Goal: Task Accomplishment & Management: Manage account settings

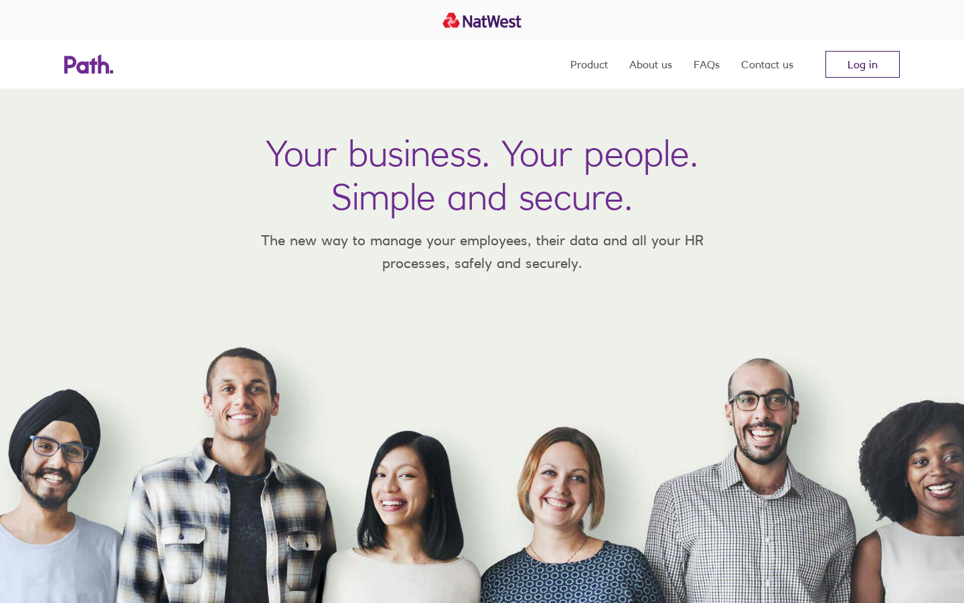
click at [867, 66] on link "Log in" at bounding box center [863, 64] width 74 height 27
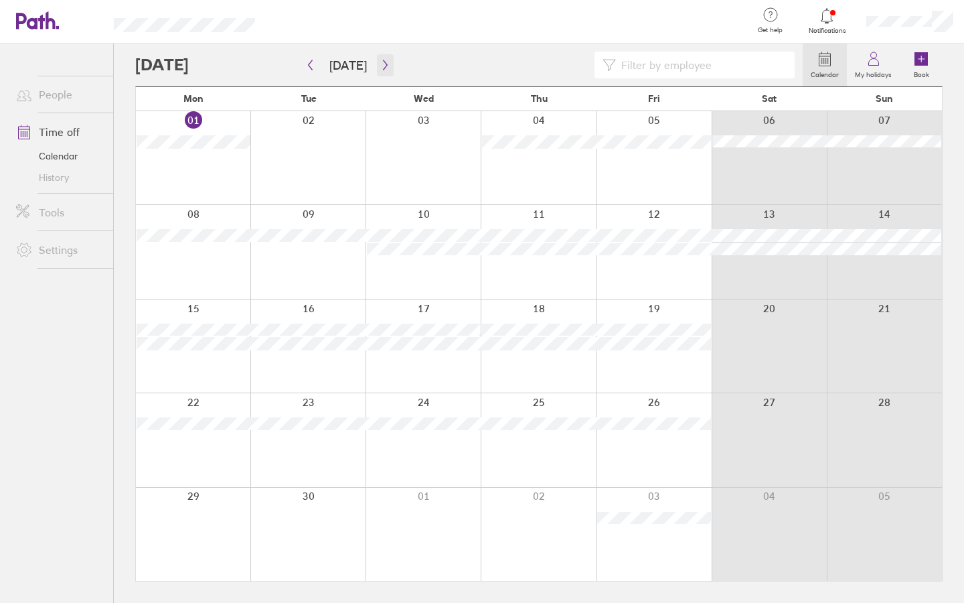
click at [384, 64] on icon "button" at bounding box center [385, 65] width 10 height 11
click at [891, 63] on link "My holidays" at bounding box center [873, 65] width 53 height 43
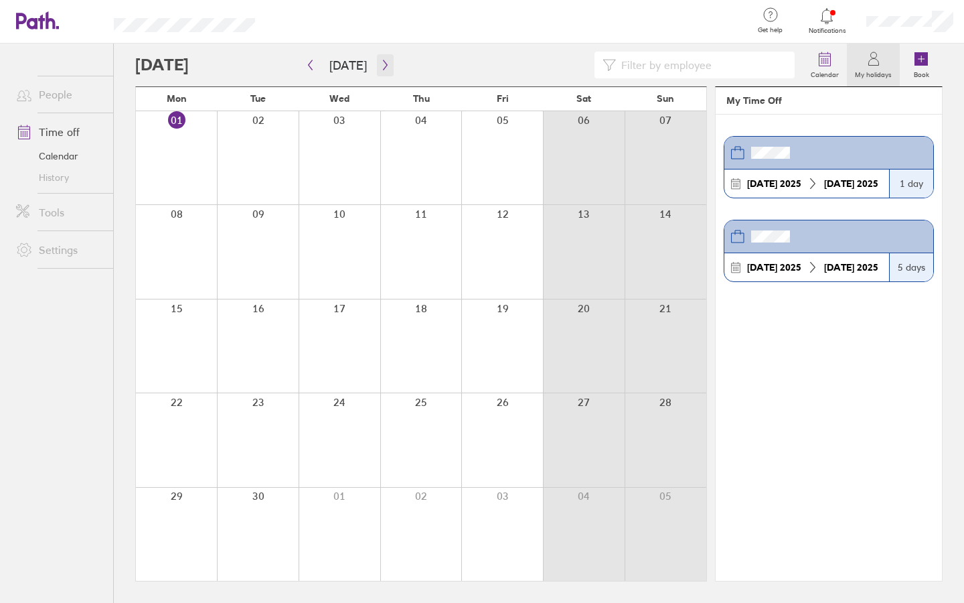
click at [385, 63] on icon "button" at bounding box center [385, 65] width 10 height 11
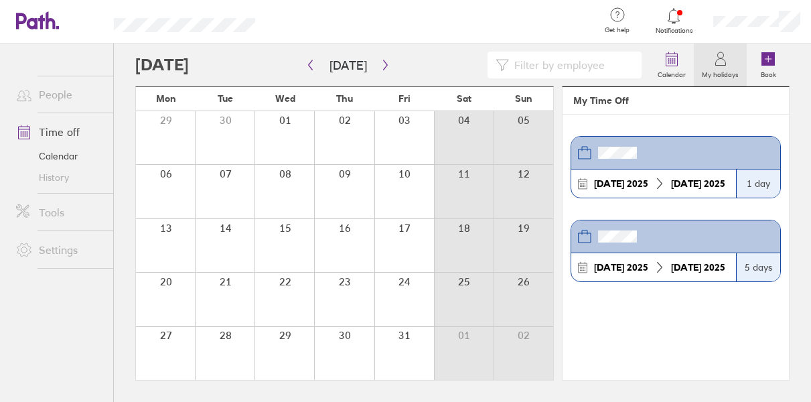
click at [55, 90] on link "People" at bounding box center [59, 94] width 108 height 27
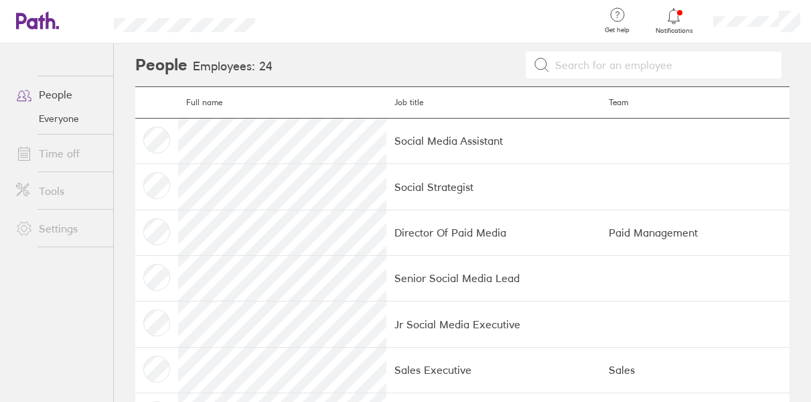
click at [57, 119] on link "Everyone" at bounding box center [59, 118] width 108 height 21
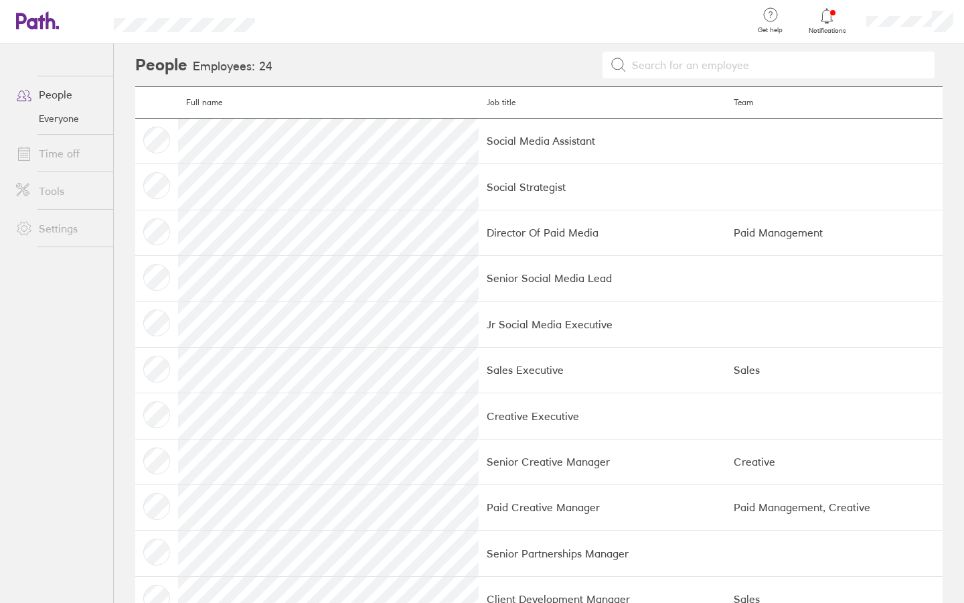
click at [62, 153] on link "Time off" at bounding box center [59, 153] width 108 height 27
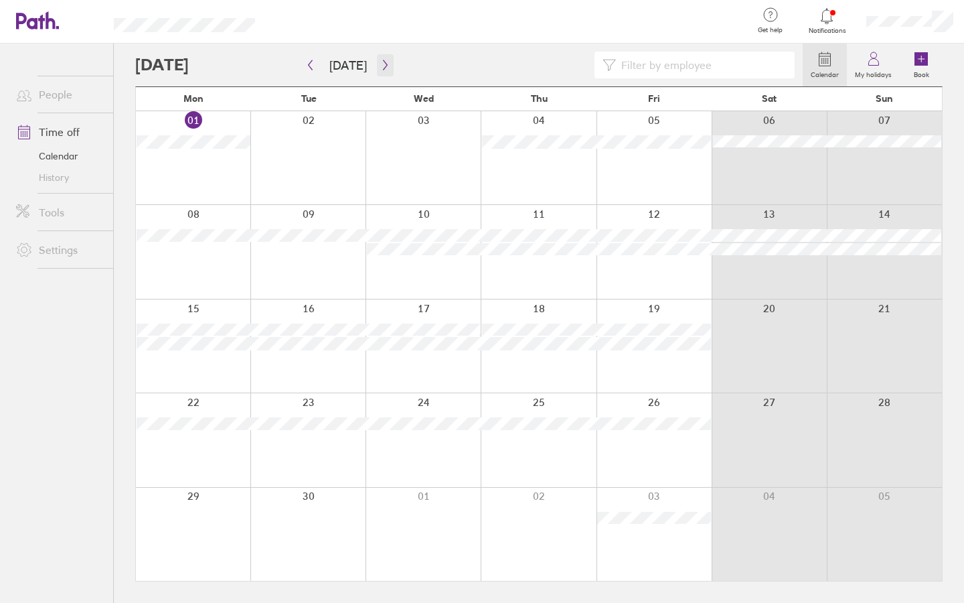
click at [380, 65] on icon "button" at bounding box center [385, 65] width 10 height 11
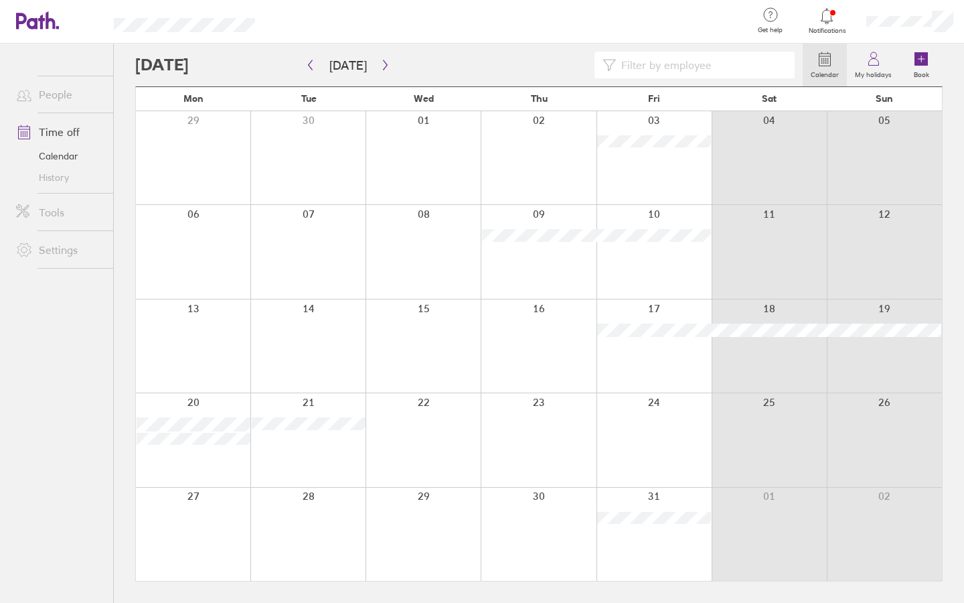
click at [428, 328] on div at bounding box center [423, 345] width 115 height 93
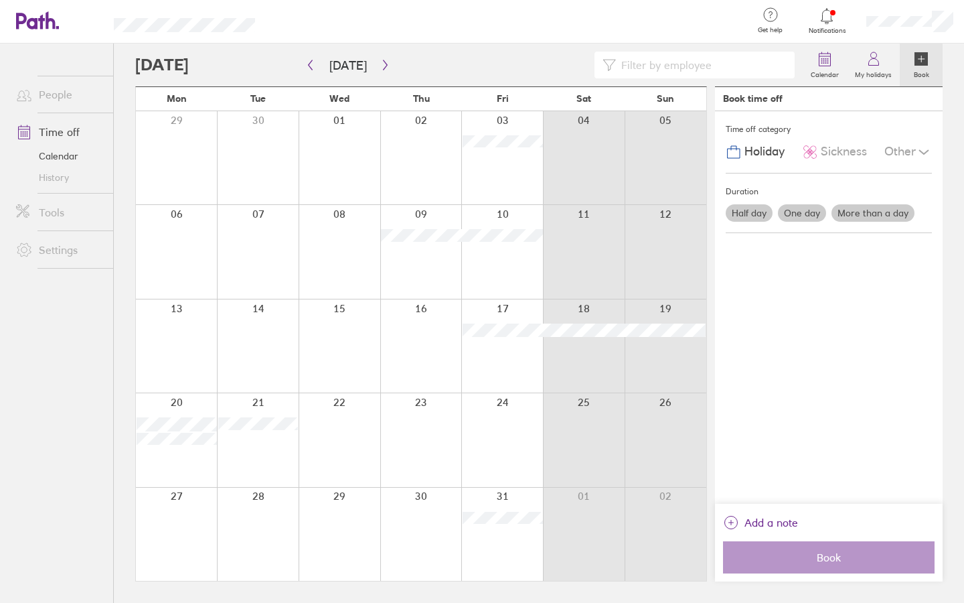
click at [869, 209] on label "More than a day" at bounding box center [873, 212] width 83 height 17
click at [0, 0] on input "More than a day" at bounding box center [0, 0] width 0 height 0
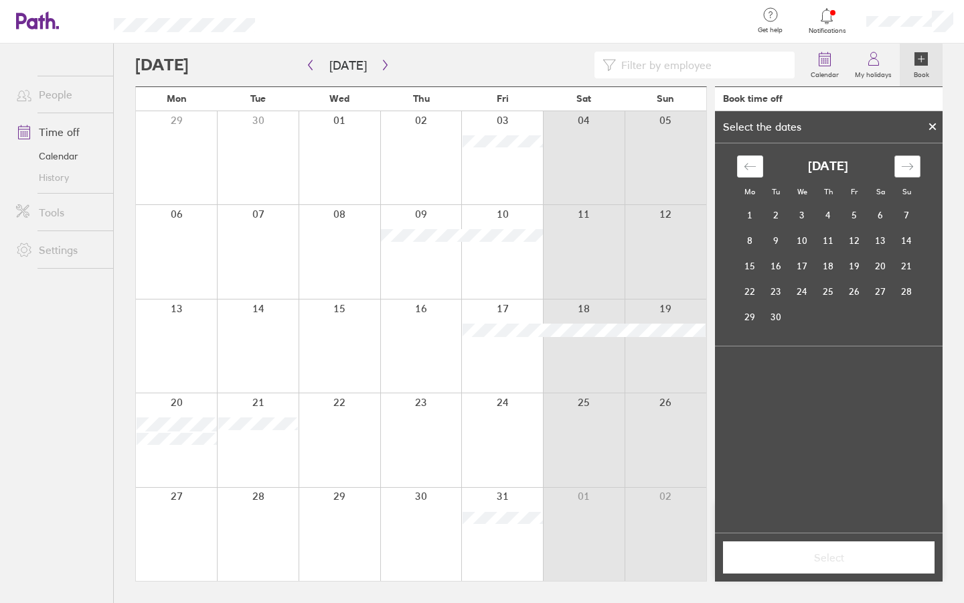
click at [913, 163] on icon "Move forward to switch to the next month." at bounding box center [907, 166] width 13 height 13
click at [806, 261] on td "15" at bounding box center [803, 265] width 26 height 25
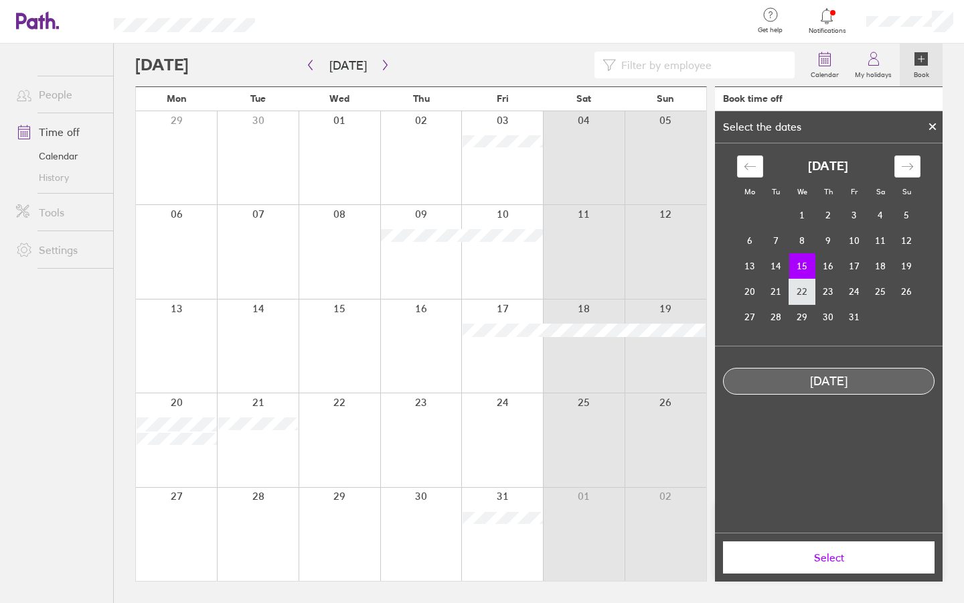
click at [804, 287] on td "22" at bounding box center [803, 291] width 26 height 25
click at [803, 270] on td "15" at bounding box center [803, 265] width 26 height 25
click at [831, 267] on td "16" at bounding box center [829, 265] width 26 height 25
click at [804, 269] on td "15" at bounding box center [803, 265] width 26 height 25
click at [824, 271] on td "16" at bounding box center [829, 265] width 26 height 25
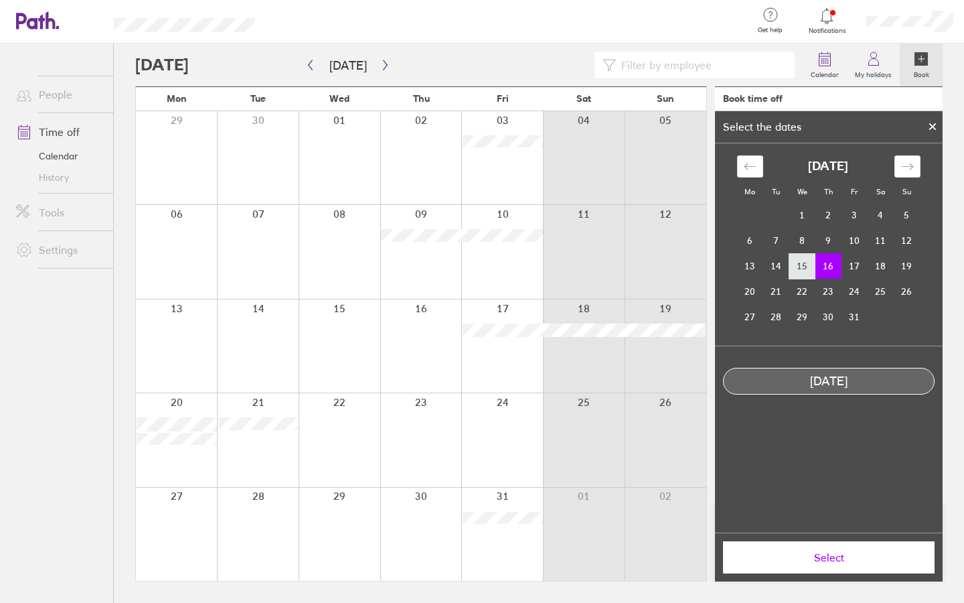
click at [807, 269] on td "15" at bounding box center [803, 265] width 26 height 25
click at [825, 563] on button "Select" at bounding box center [829, 557] width 212 height 32
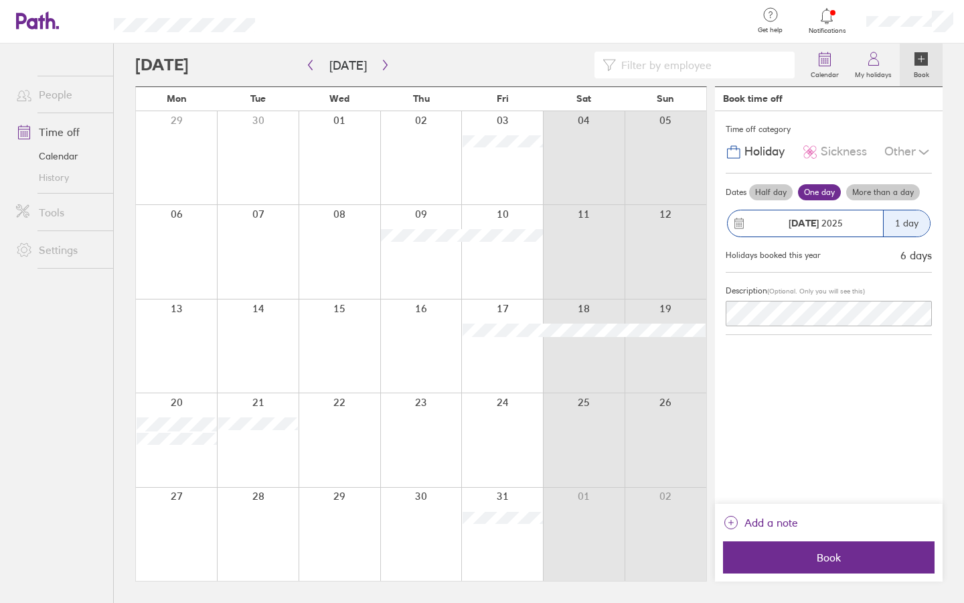
click at [844, 224] on div "15 Oct 2025" at bounding box center [815, 223] width 135 height 11
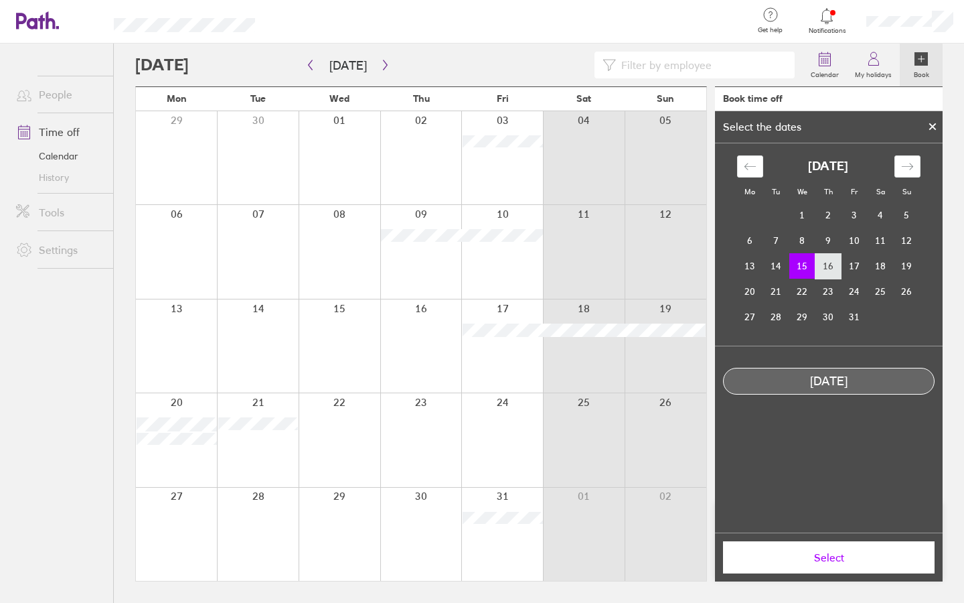
click at [821, 265] on td "16" at bounding box center [829, 265] width 26 height 25
click at [798, 264] on td "15" at bounding box center [803, 265] width 26 height 25
click at [802, 286] on td "22" at bounding box center [803, 291] width 26 height 25
click at [806, 266] on td "15" at bounding box center [803, 265] width 26 height 25
click at [834, 261] on td "16" at bounding box center [829, 265] width 26 height 25
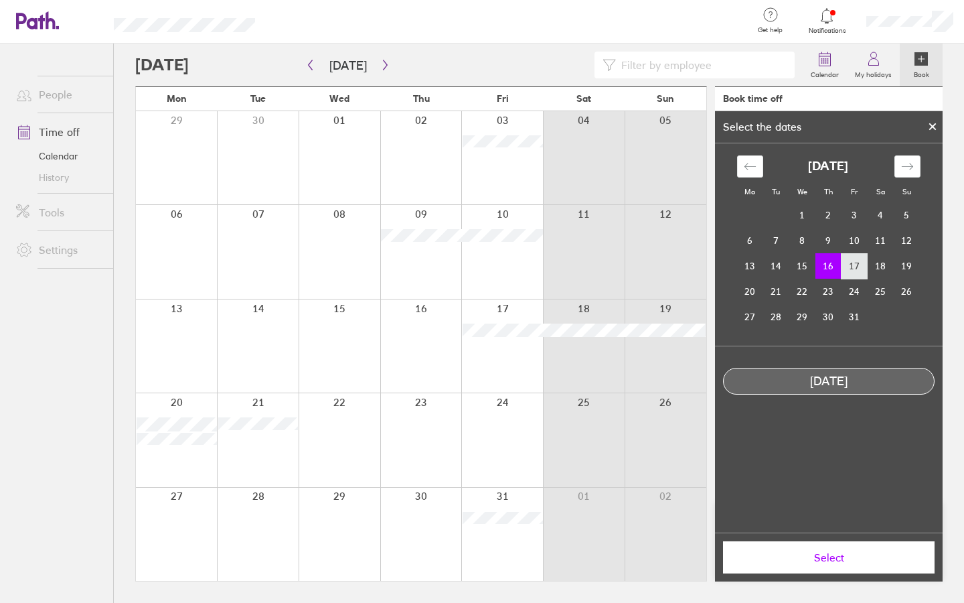
click at [865, 262] on td "17" at bounding box center [855, 265] width 26 height 25
click at [792, 265] on td "15" at bounding box center [803, 265] width 26 height 25
click at [838, 560] on span "Select" at bounding box center [829, 557] width 193 height 12
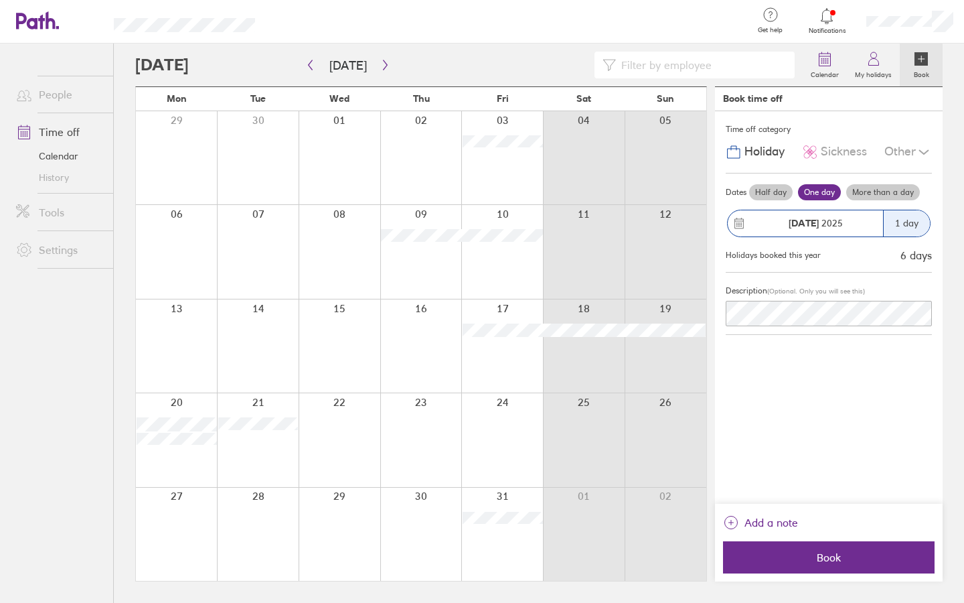
click at [883, 193] on label "More than a day" at bounding box center [883, 192] width 74 height 16
click at [0, 0] on input "More than a day" at bounding box center [0, 0] width 0 height 0
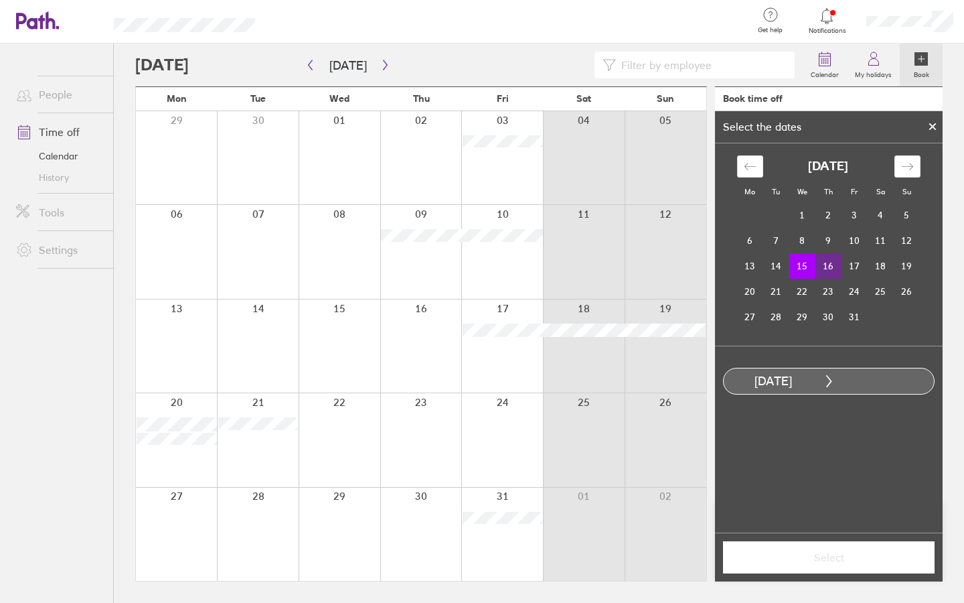
click at [824, 265] on td "16" at bounding box center [829, 265] width 26 height 25
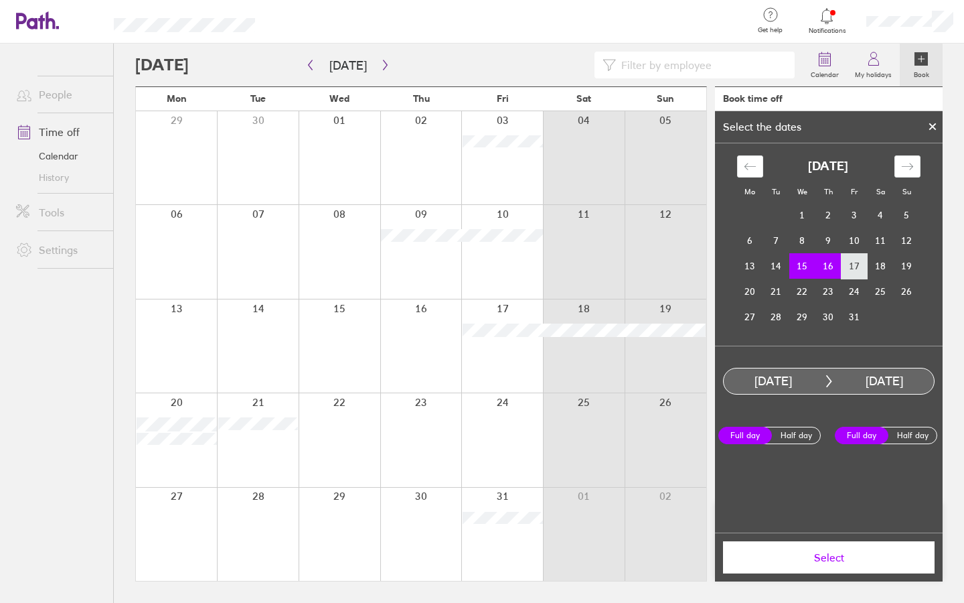
click at [854, 264] on td "17" at bounding box center [855, 265] width 26 height 25
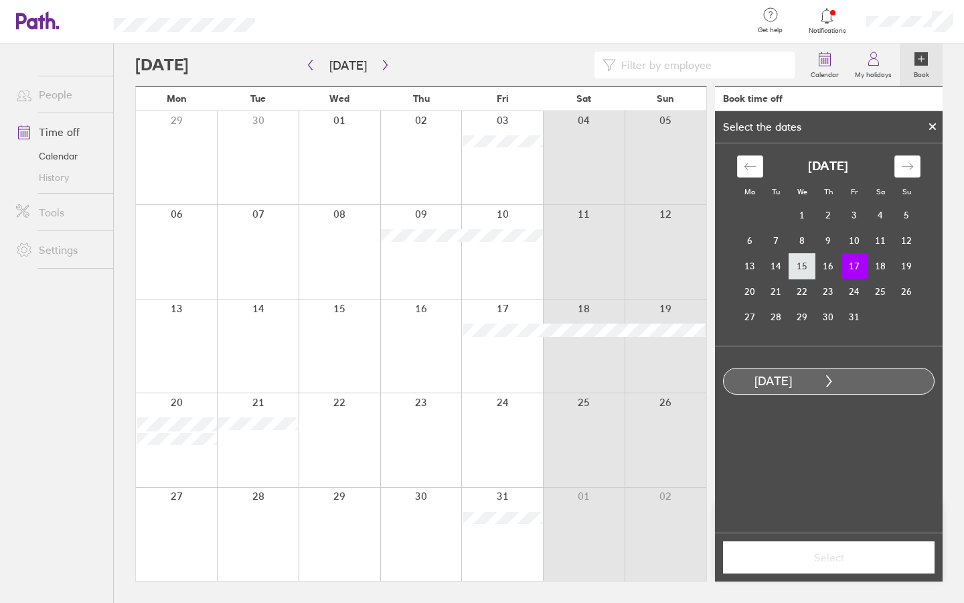
click at [802, 271] on td "15" at bounding box center [803, 265] width 26 height 25
click at [826, 269] on td "16" at bounding box center [829, 265] width 26 height 25
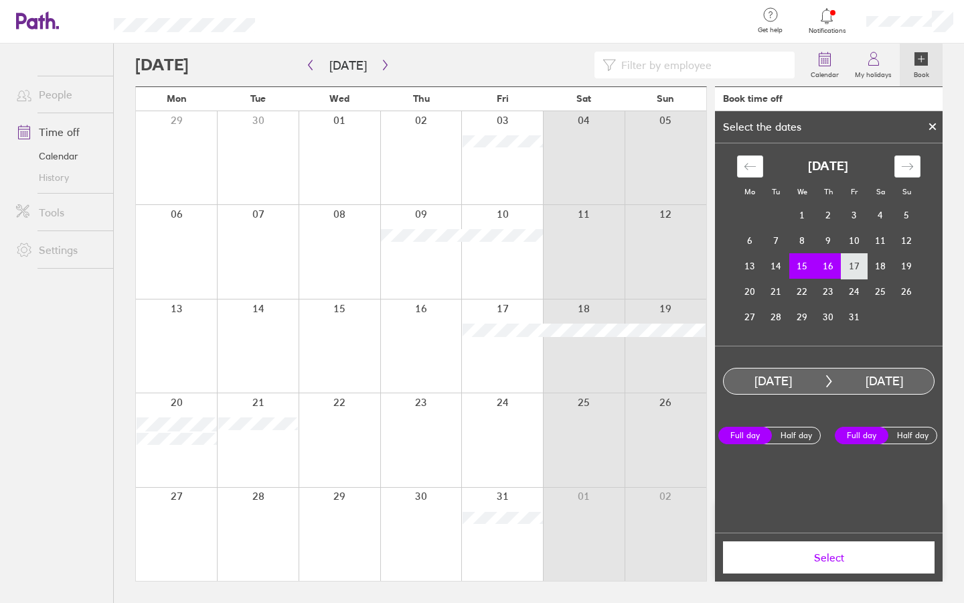
click at [857, 268] on td "17" at bounding box center [855, 265] width 26 height 25
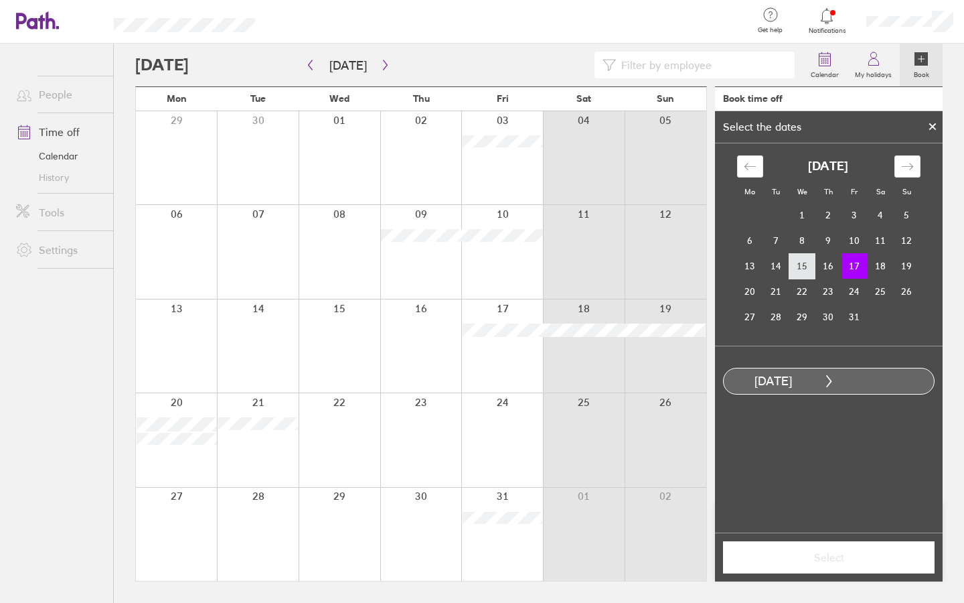
click at [806, 270] on td "15" at bounding box center [803, 265] width 26 height 25
click at [826, 267] on td "16" at bounding box center [829, 265] width 26 height 25
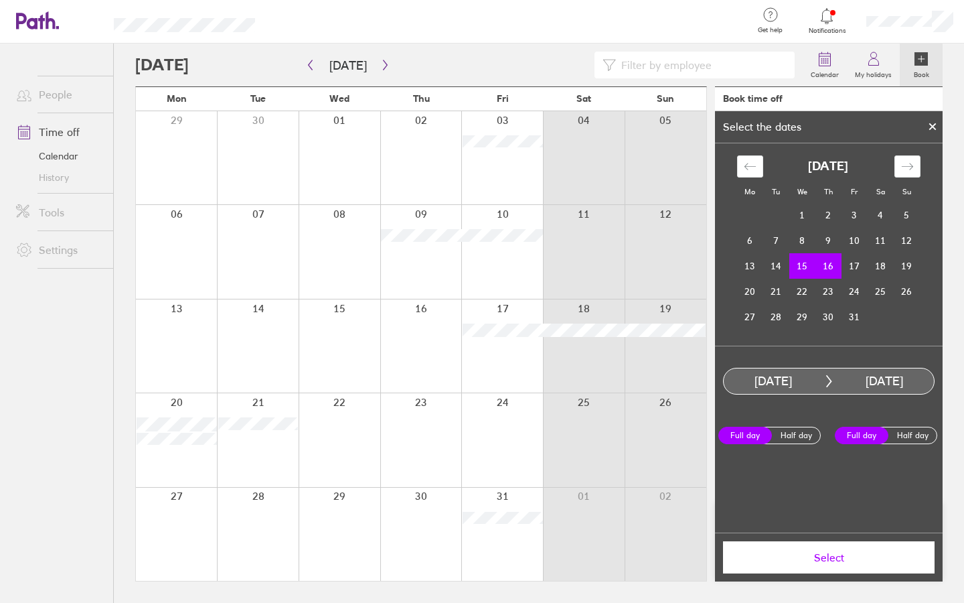
click at [749, 434] on label "Full day" at bounding box center [746, 435] width 54 height 17
click at [0, 0] on input "Full day" at bounding box center [0, 0] width 0 height 0
click at [875, 434] on label "Full day" at bounding box center [862, 435] width 54 height 17
click at [0, 0] on input "Full day" at bounding box center [0, 0] width 0 height 0
click at [800, 264] on td "15" at bounding box center [803, 265] width 26 height 25
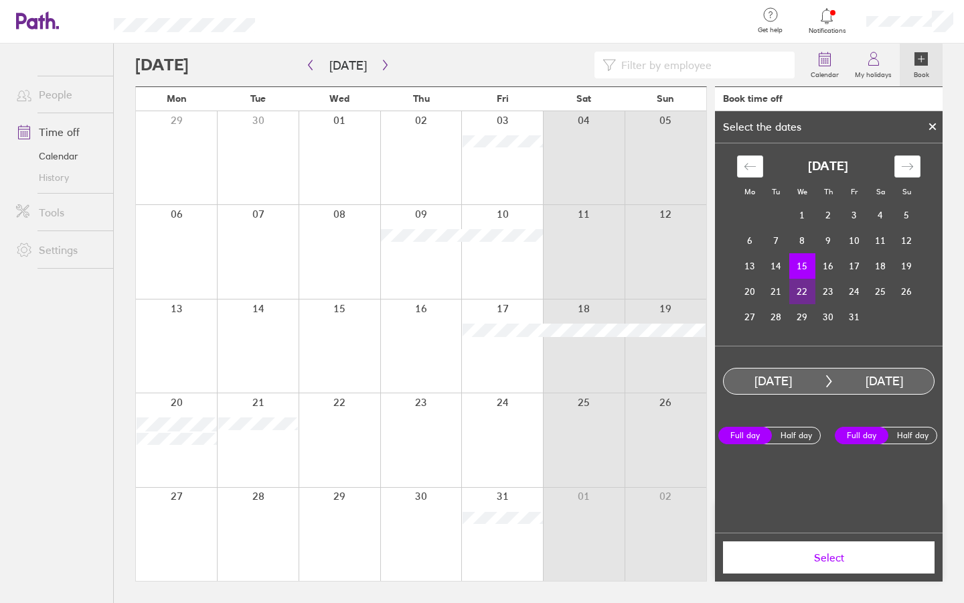
click at [802, 291] on td "22" at bounding box center [803, 291] width 26 height 25
click at [827, 551] on span "Select" at bounding box center [829, 557] width 193 height 12
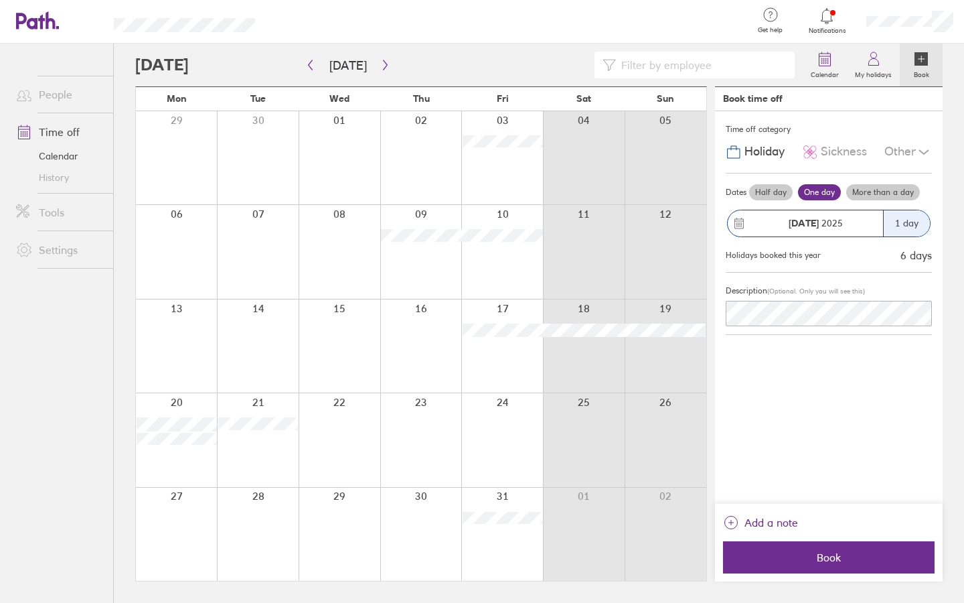
click at [878, 193] on label "More than a day" at bounding box center [883, 192] width 74 height 16
click at [0, 0] on input "More than a day" at bounding box center [0, 0] width 0 height 0
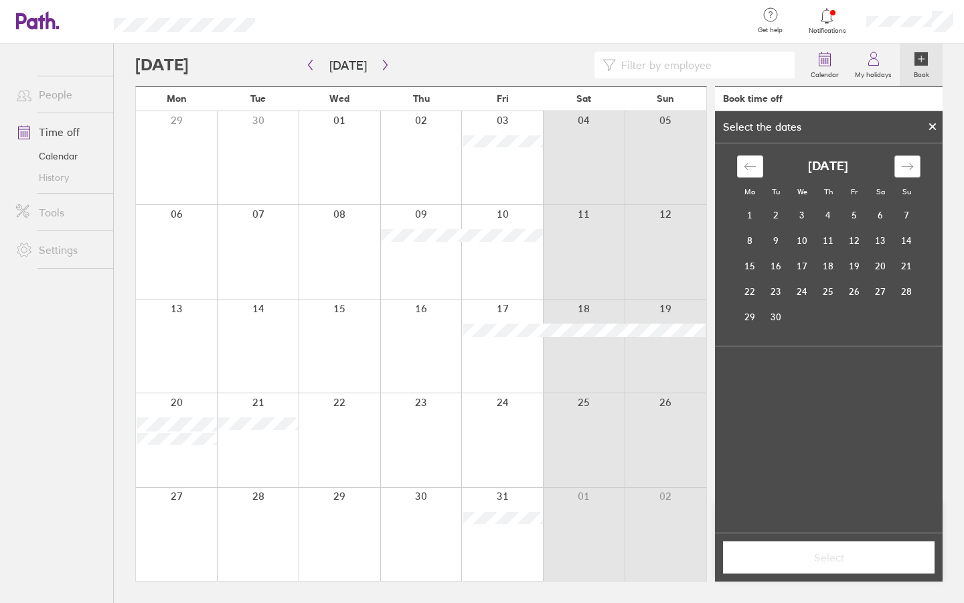
click at [904, 175] on div "Move forward to switch to the next month." at bounding box center [908, 166] width 26 height 22
click at [807, 260] on td "15" at bounding box center [803, 265] width 26 height 25
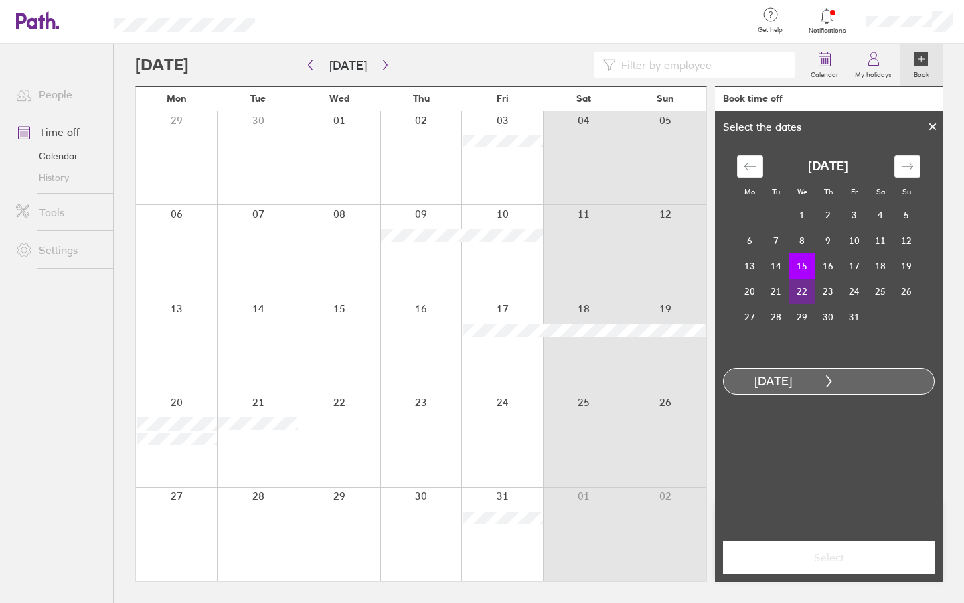
click at [806, 296] on td "22" at bounding box center [803, 291] width 26 height 25
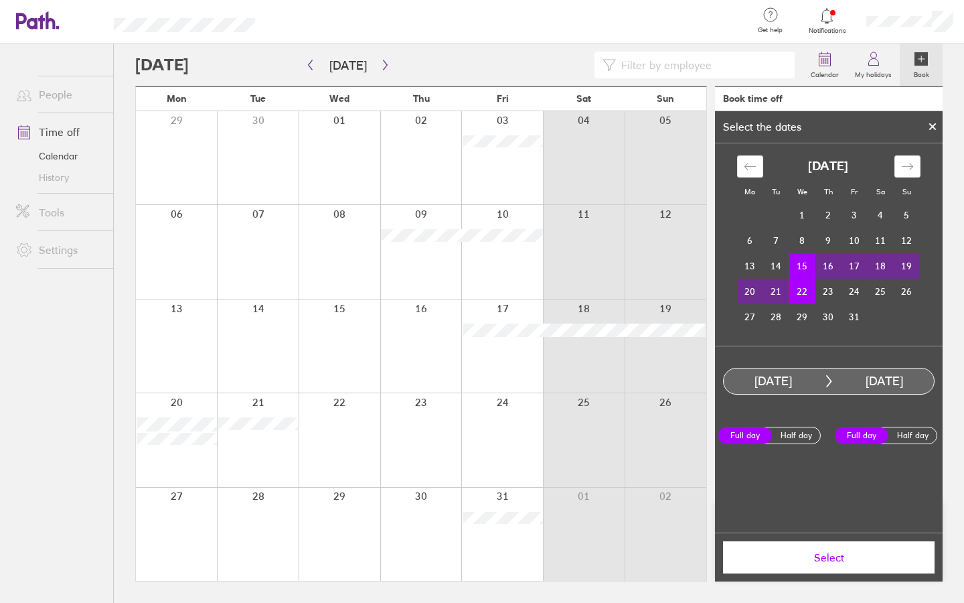
click at [856, 433] on label "Full day" at bounding box center [862, 435] width 54 height 17
click at [0, 0] on input "Full day" at bounding box center [0, 0] width 0 height 0
click at [747, 436] on label "Full day" at bounding box center [746, 435] width 54 height 17
click at [0, 0] on input "Full day" at bounding box center [0, 0] width 0 height 0
click at [857, 557] on span "Select" at bounding box center [829, 557] width 193 height 12
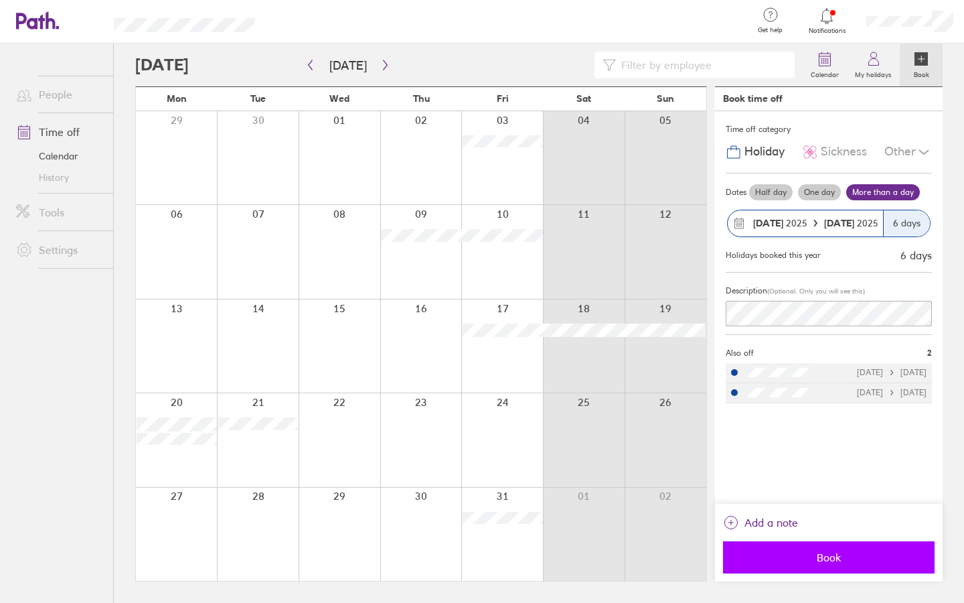
click at [830, 561] on span "Book" at bounding box center [829, 557] width 193 height 12
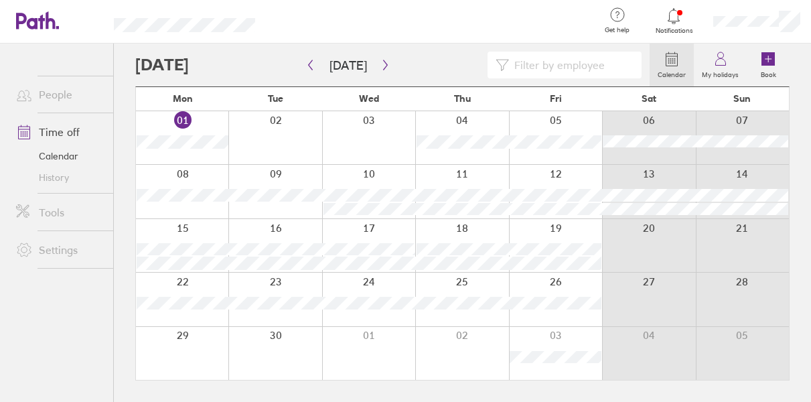
click at [226, 65] on div at bounding box center [392, 65] width 514 height 27
click at [337, 61] on button "[DATE]" at bounding box center [348, 65] width 59 height 22
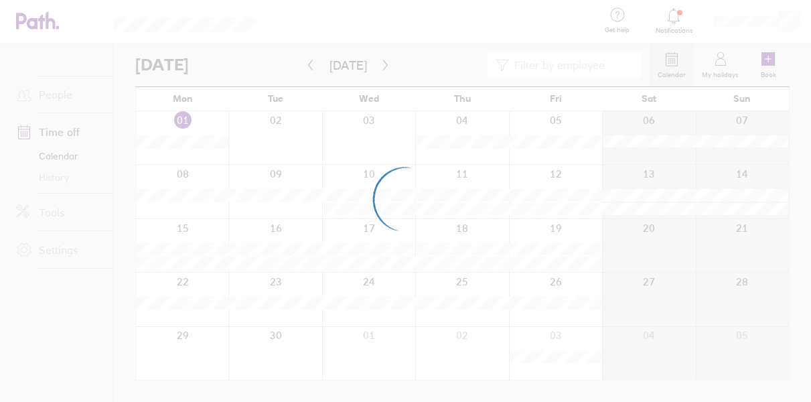
click at [435, 54] on div at bounding box center [405, 201] width 811 height 402
